Goal: Task Accomplishment & Management: Manage account settings

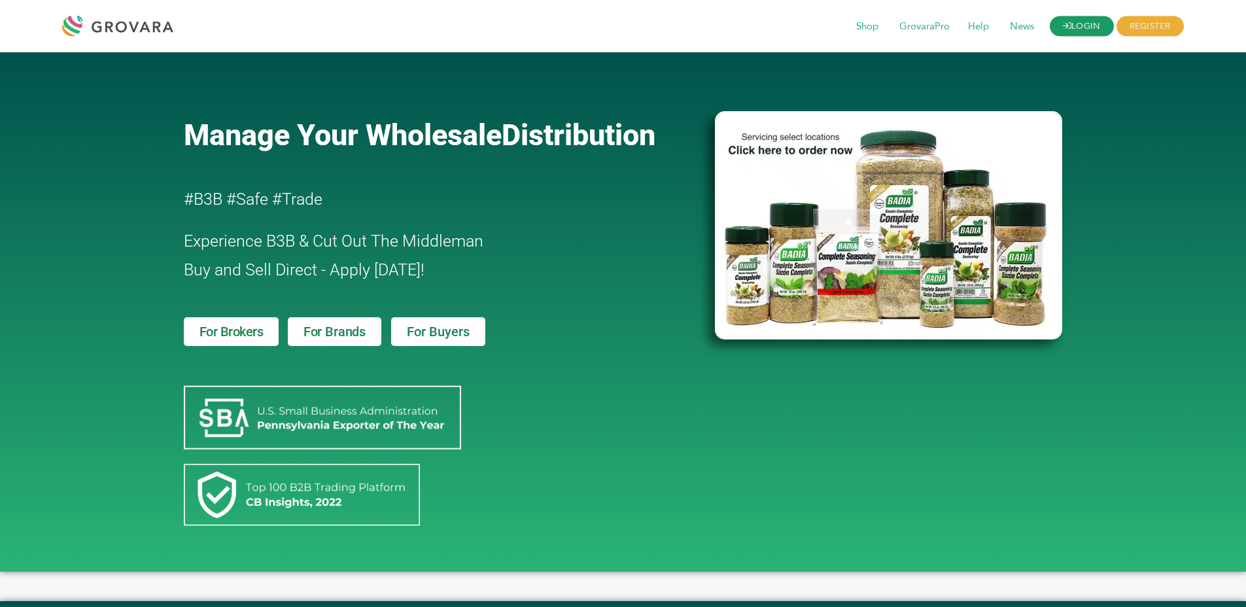
click at [1104, 35] on link "LOGIN" at bounding box center [1082, 26] width 64 height 20
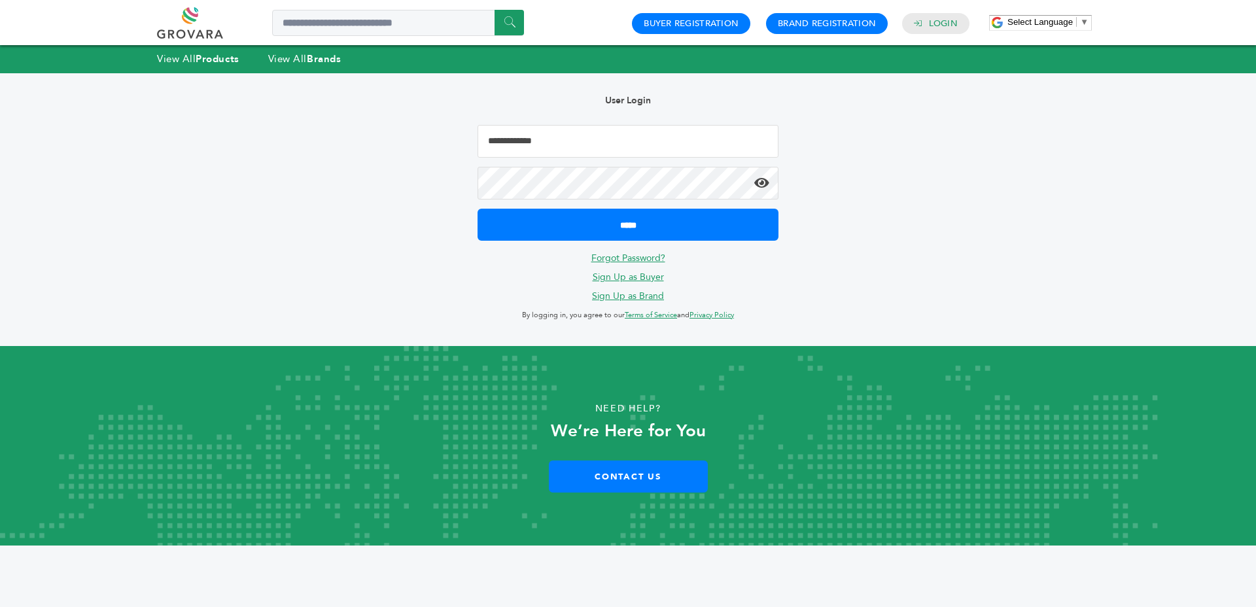
click at [680, 137] on input "Email Address" at bounding box center [628, 141] width 301 height 33
type input "**********"
click at [478, 209] on input "*****" at bounding box center [628, 225] width 301 height 32
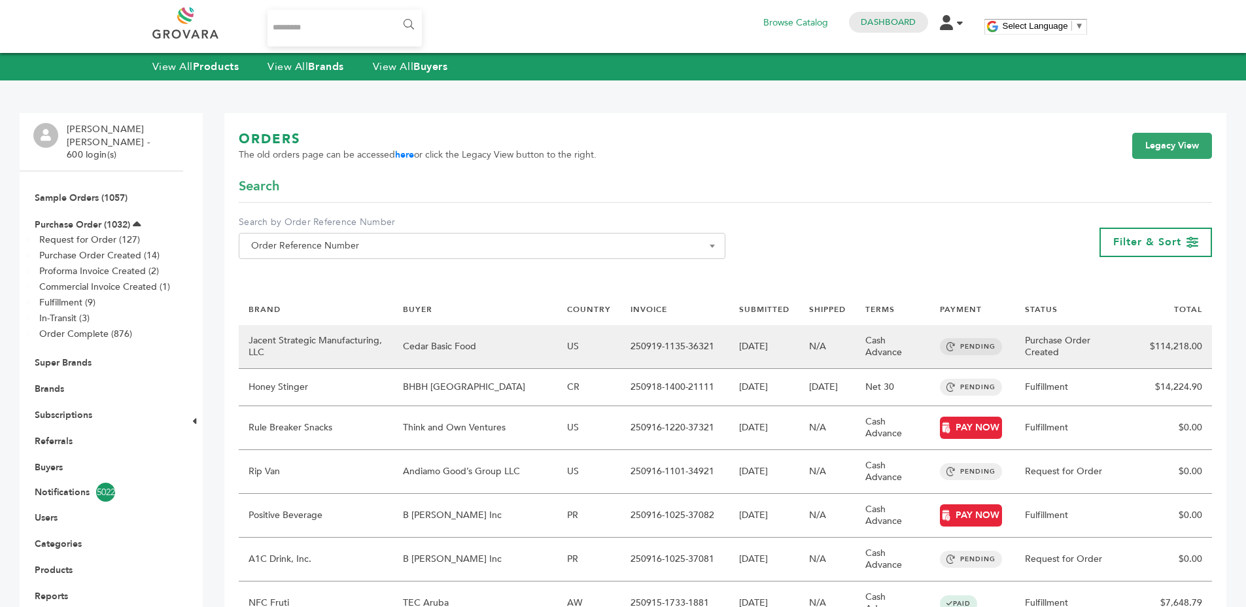
click at [305, 360] on td "Jacent Strategic Manufacturing, LLC" at bounding box center [316, 347] width 154 height 44
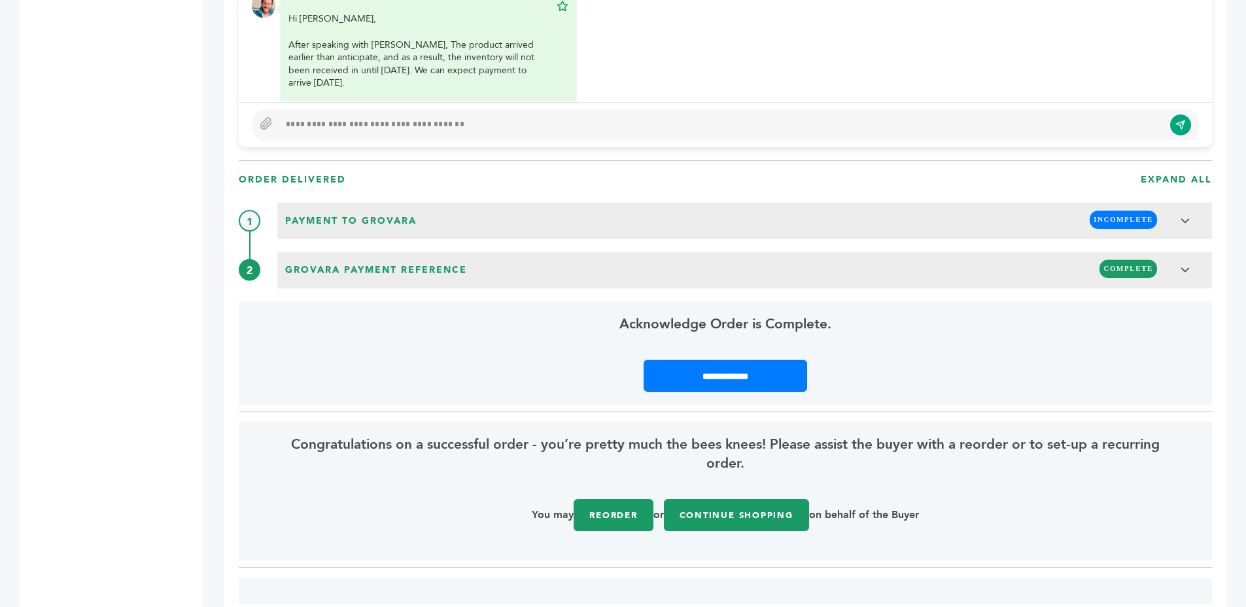
scroll to position [1424, 0]
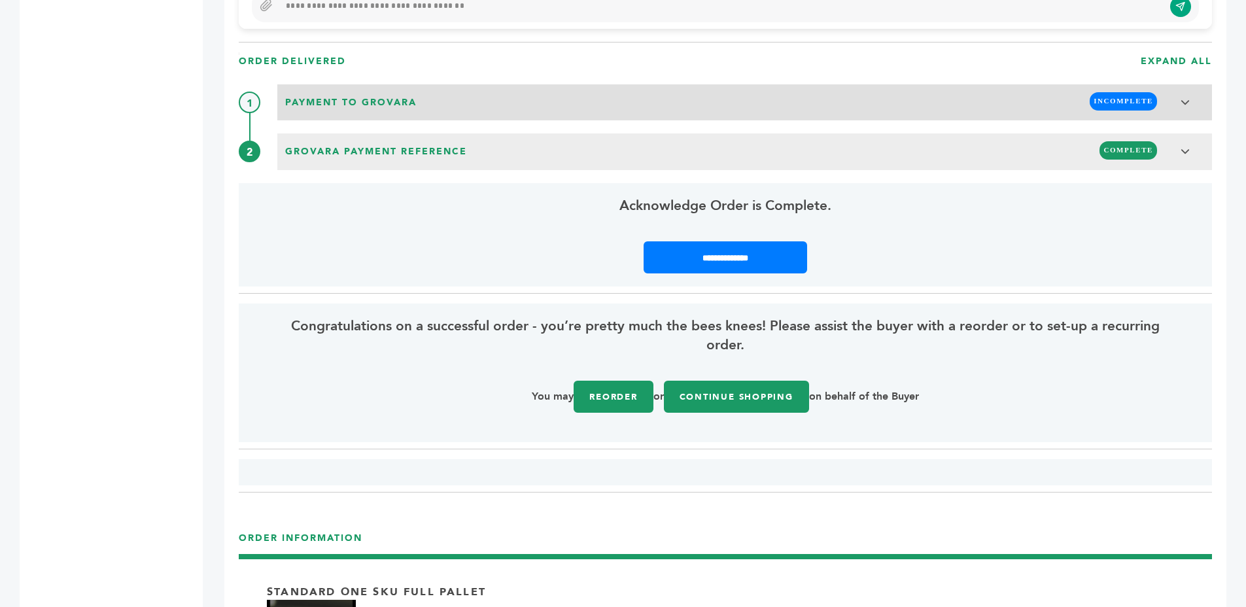
click at [334, 112] on span "Payment to Grovara" at bounding box center [350, 102] width 139 height 21
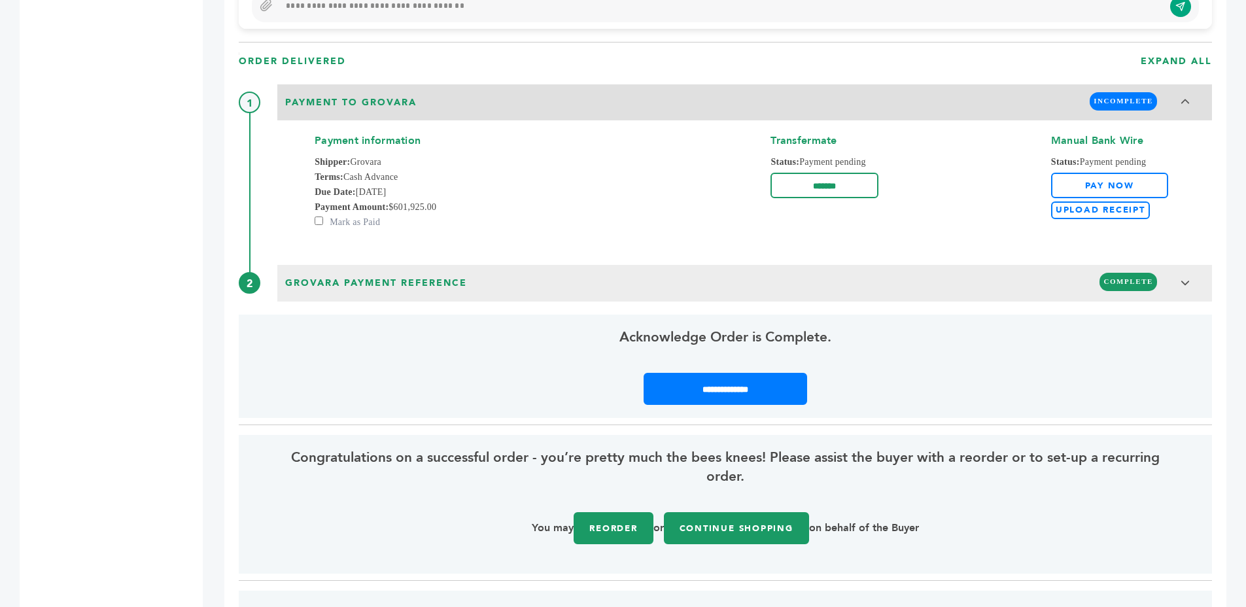
click at [334, 112] on span "Payment to Grovara" at bounding box center [350, 102] width 139 height 21
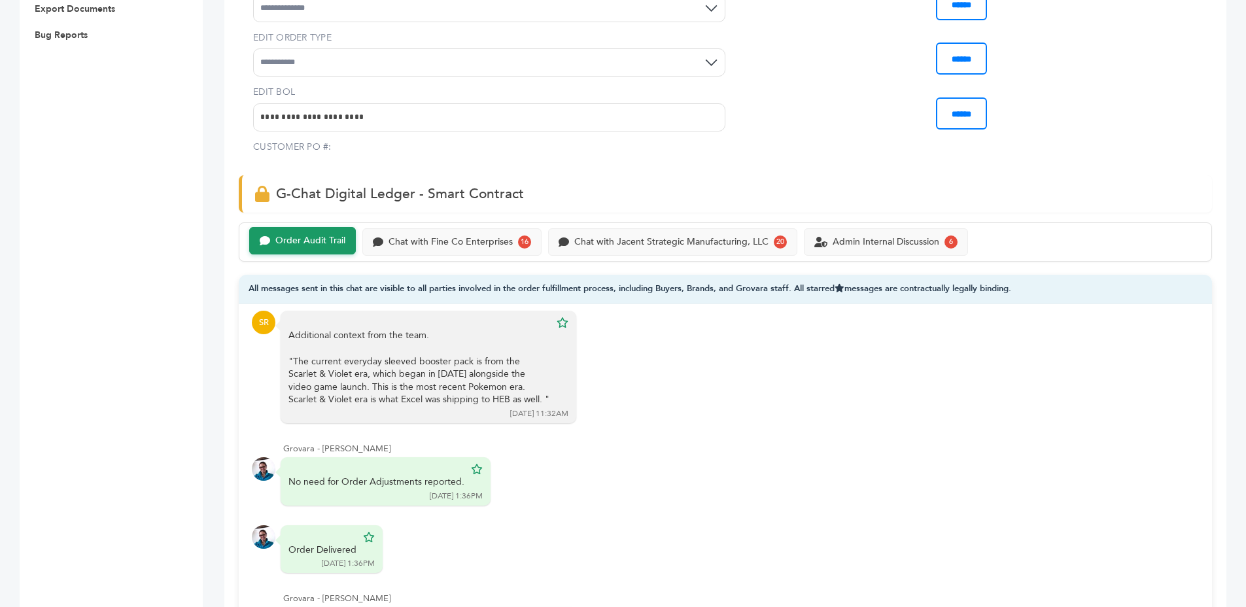
scroll to position [692, 0]
click at [414, 236] on div "Chat with Fine Co Enterprises" at bounding box center [451, 241] width 124 height 11
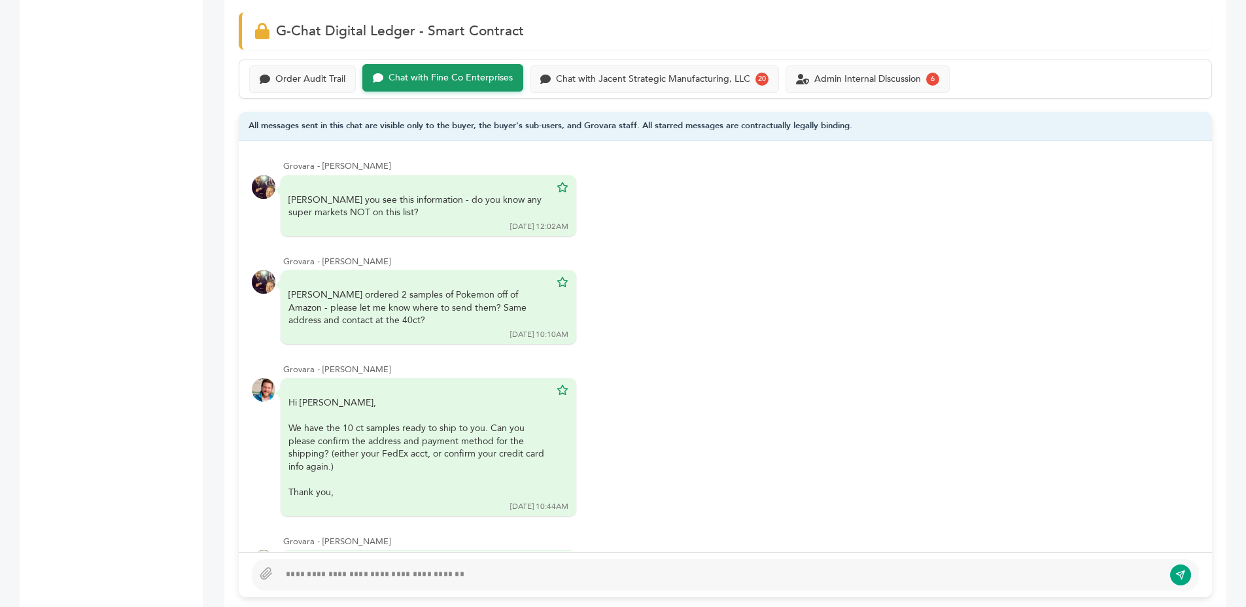
scroll to position [858, 0]
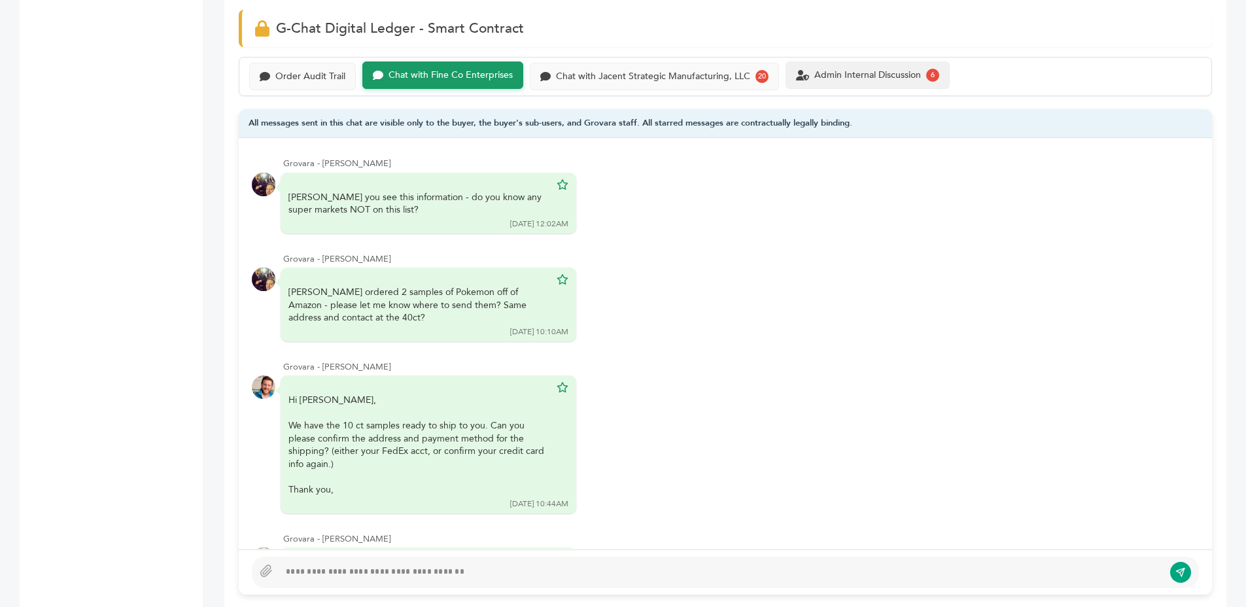
click at [909, 70] on div "Admin Internal Discussion" at bounding box center [868, 75] width 107 height 11
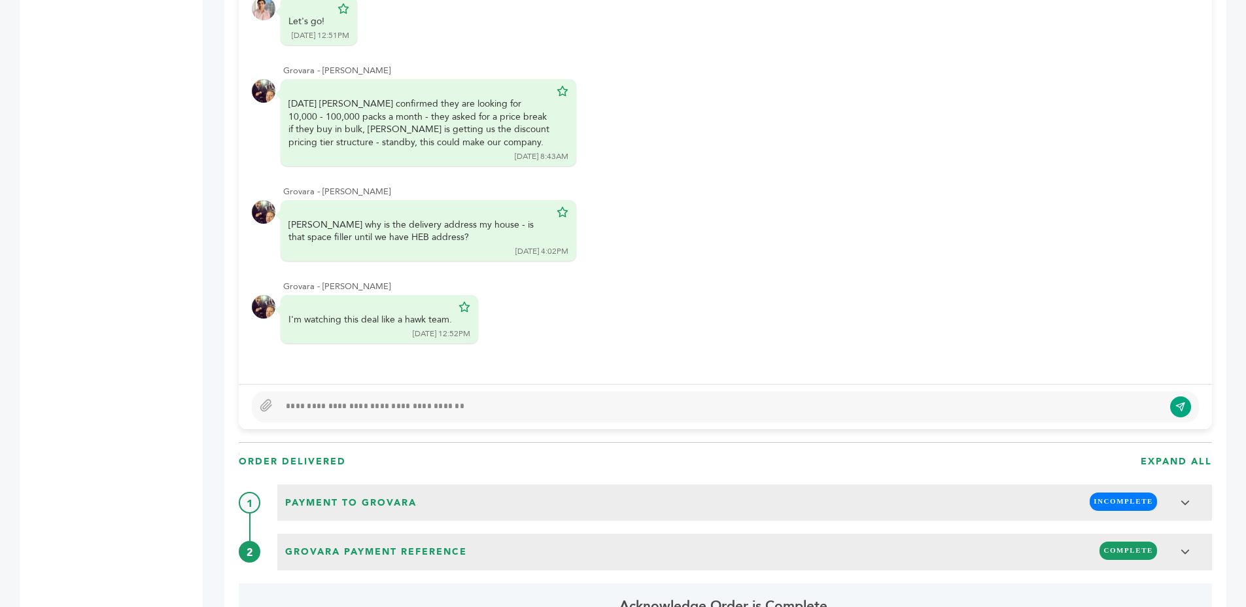
scroll to position [864, 0]
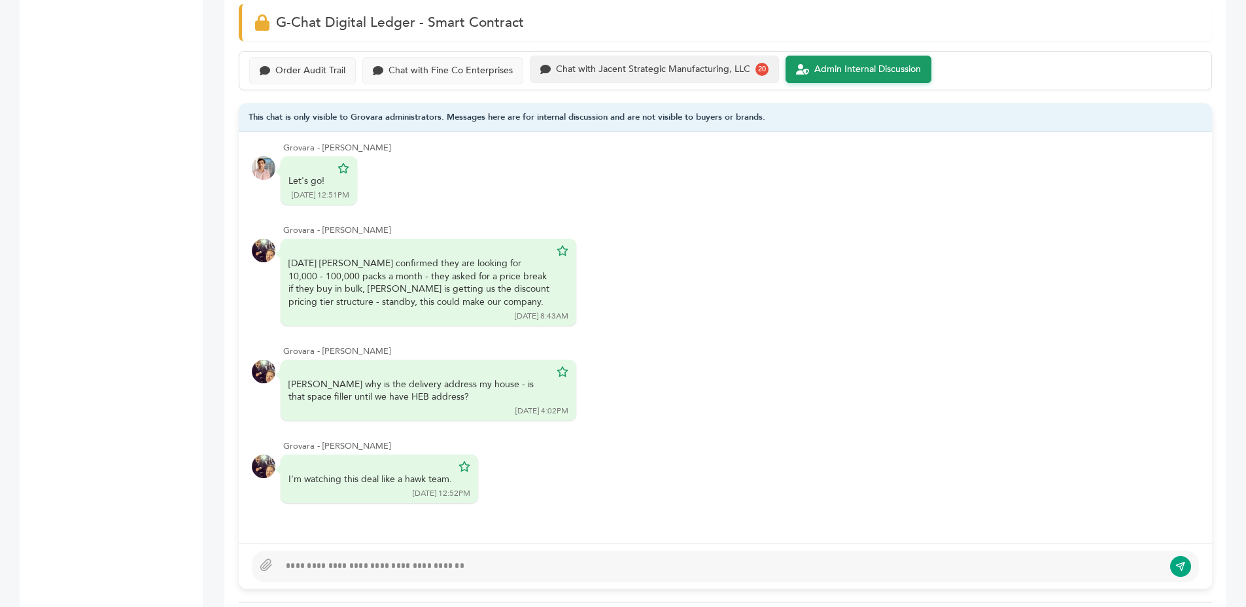
click at [629, 77] on div "Chat with Jacent Strategic Manufacturing, LLC 20" at bounding box center [654, 69] width 249 height 27
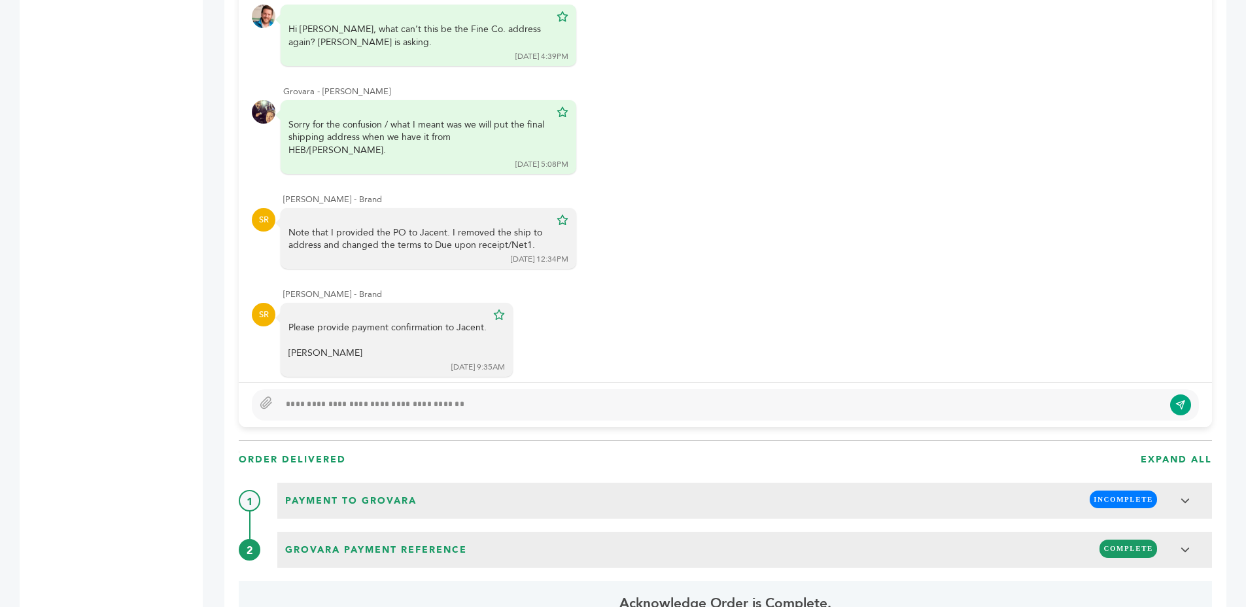
scroll to position [1110, 0]
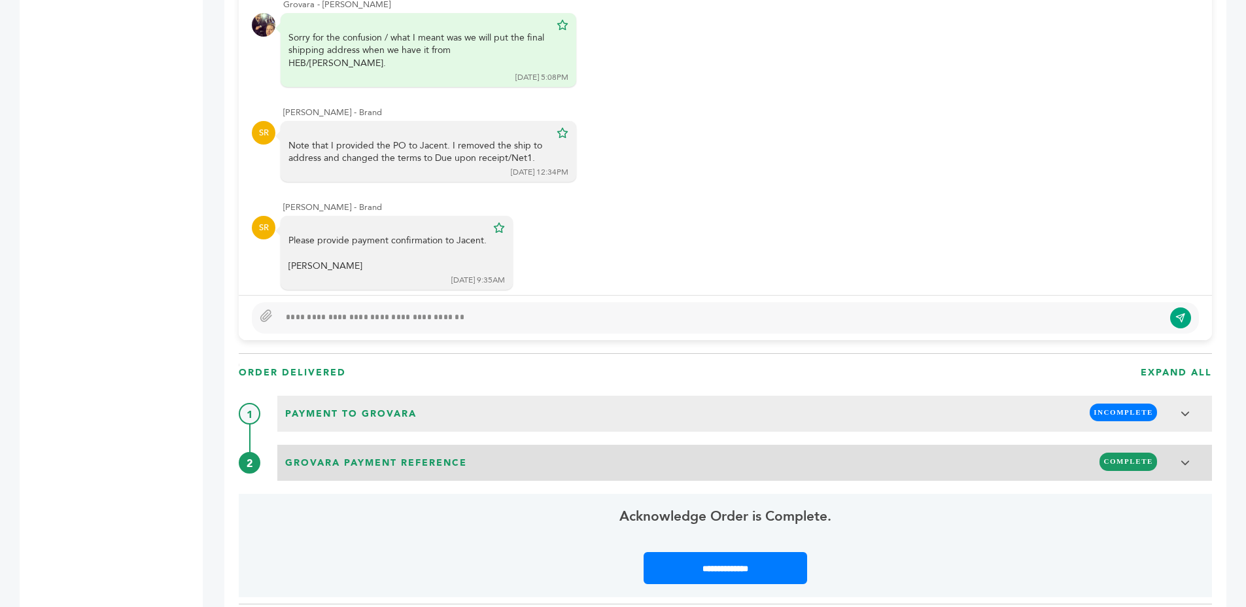
click at [359, 446] on h3 "Grovara Payment Reference COMPLETE" at bounding box center [744, 463] width 935 height 36
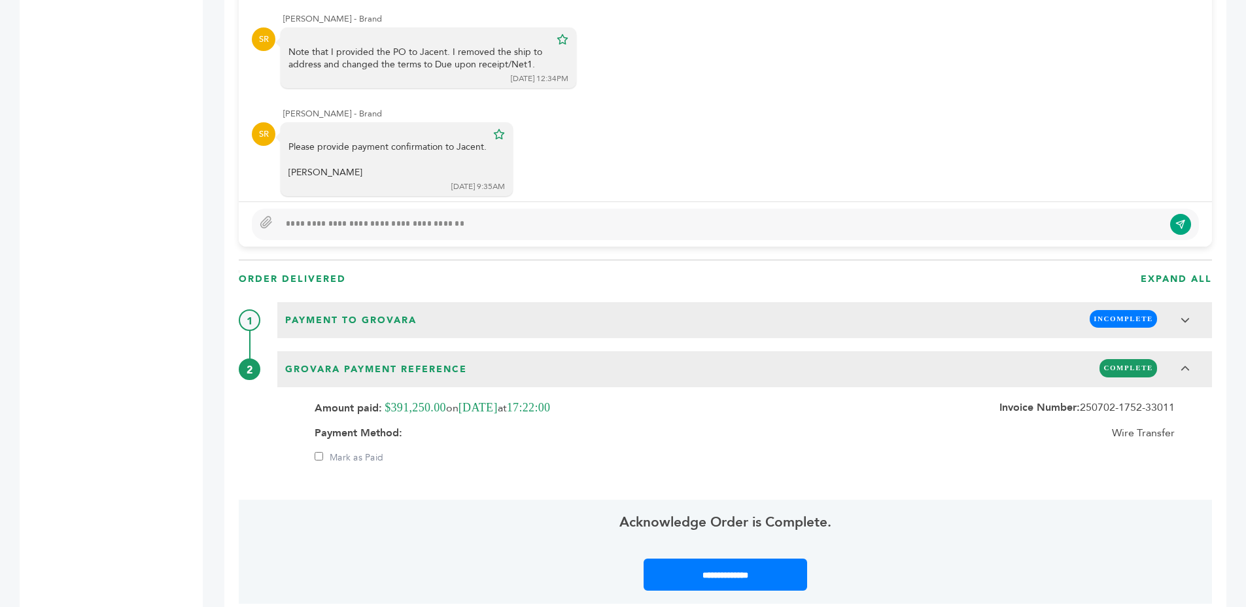
scroll to position [1236, 0]
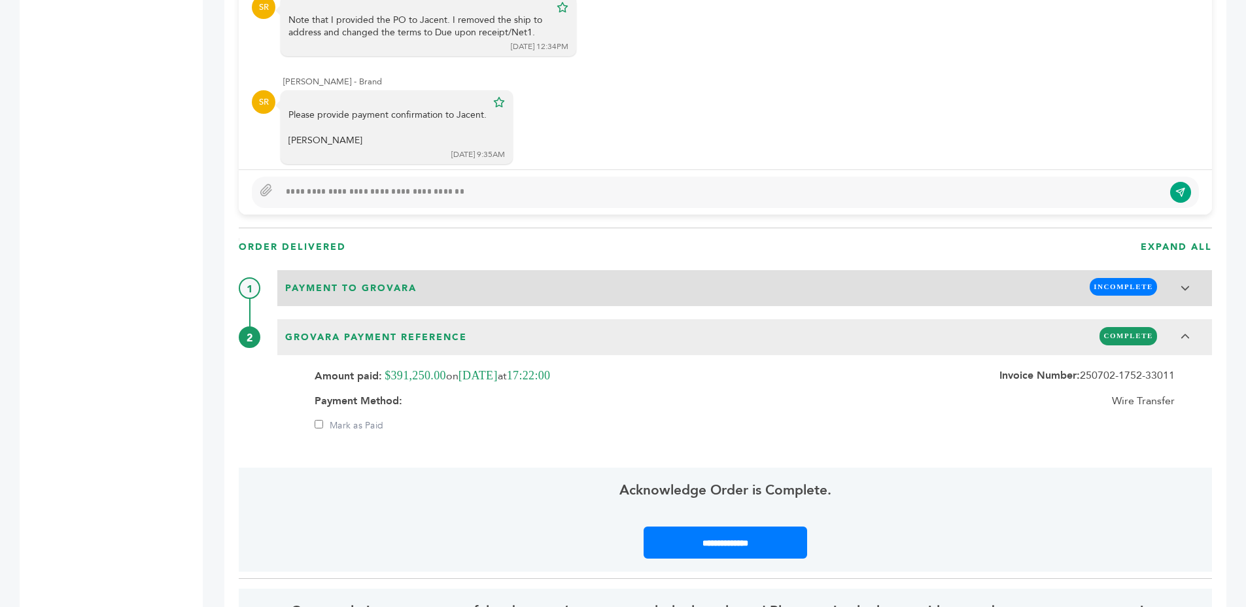
click at [326, 298] on span "Payment to Grovara" at bounding box center [350, 288] width 139 height 21
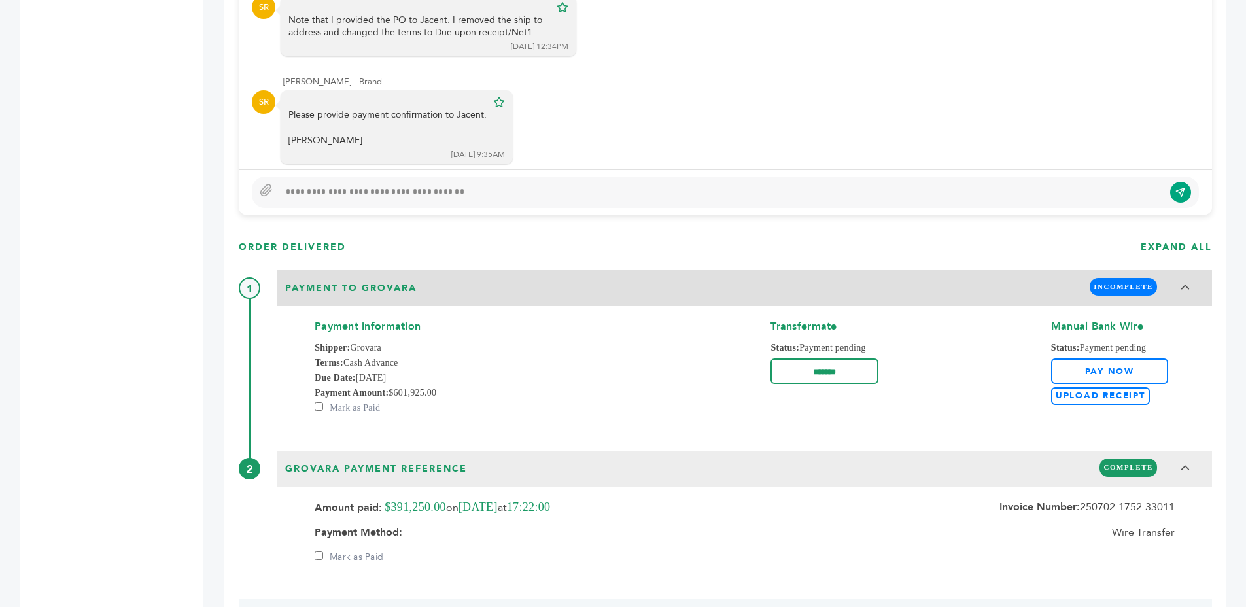
click at [433, 291] on div "Payment to Grovara INCOMPLETE" at bounding box center [744, 286] width 927 height 25
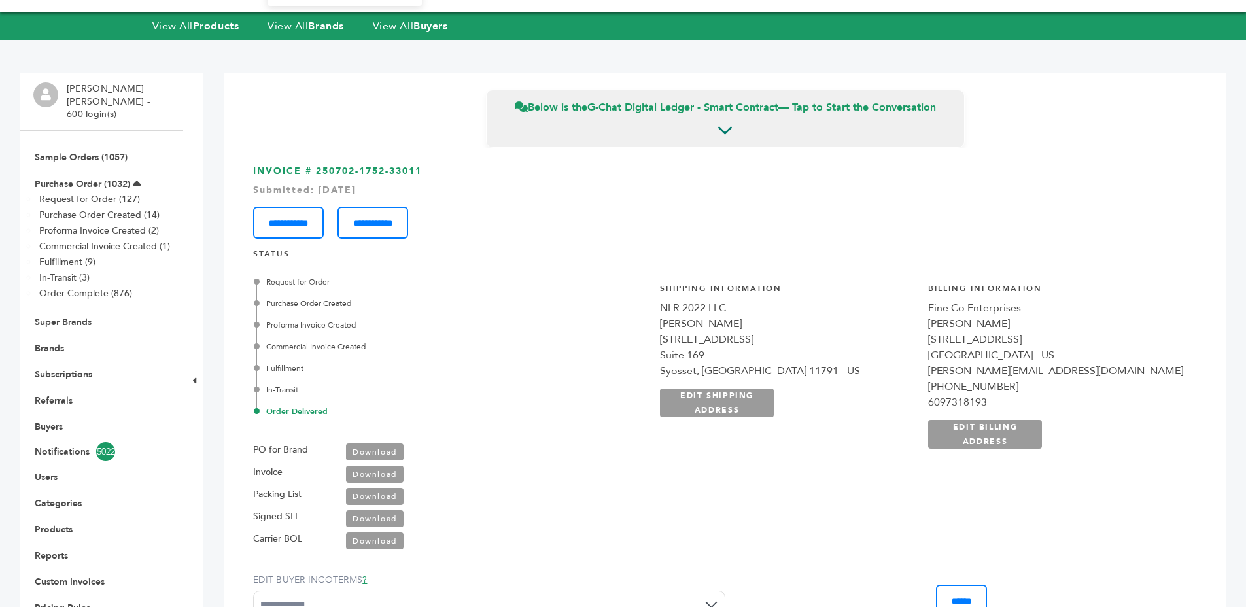
scroll to position [0, 0]
